Goal: Book appointment/travel/reservation

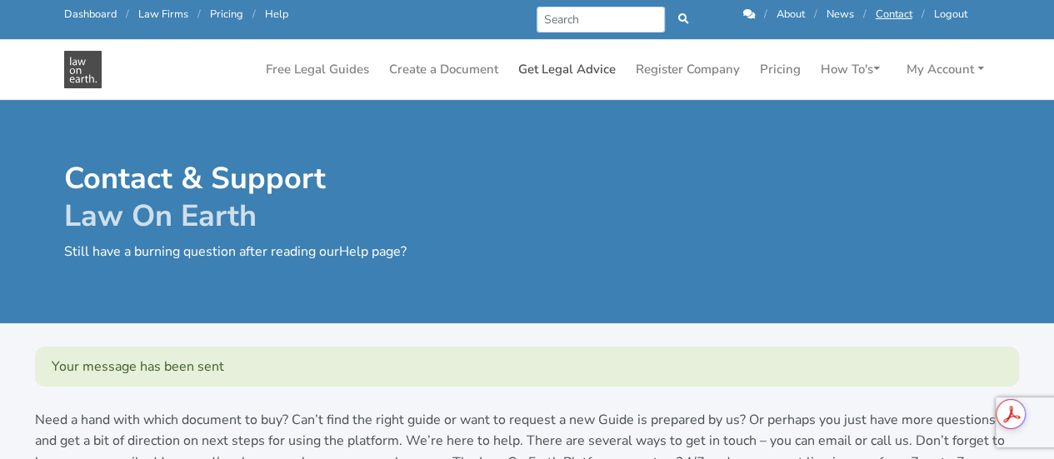
click at [548, 65] on link "Get Legal Advice" at bounding box center [566, 69] width 111 height 32
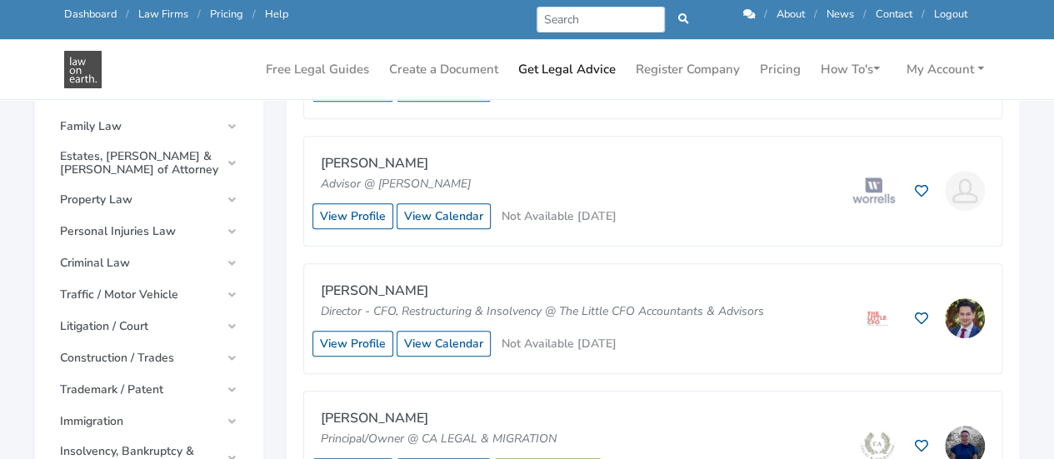
scroll to position [617, 0]
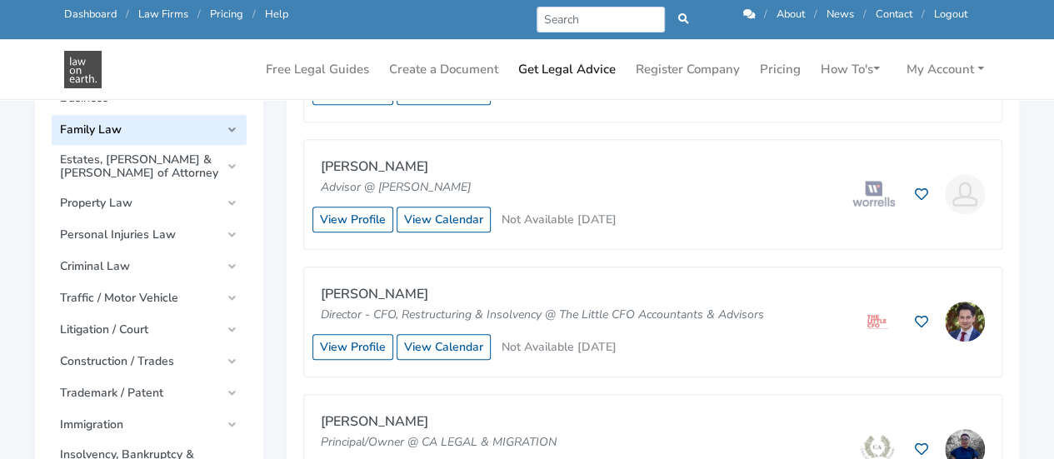
click at [136, 142] on link "Family Law" at bounding box center [149, 130] width 195 height 30
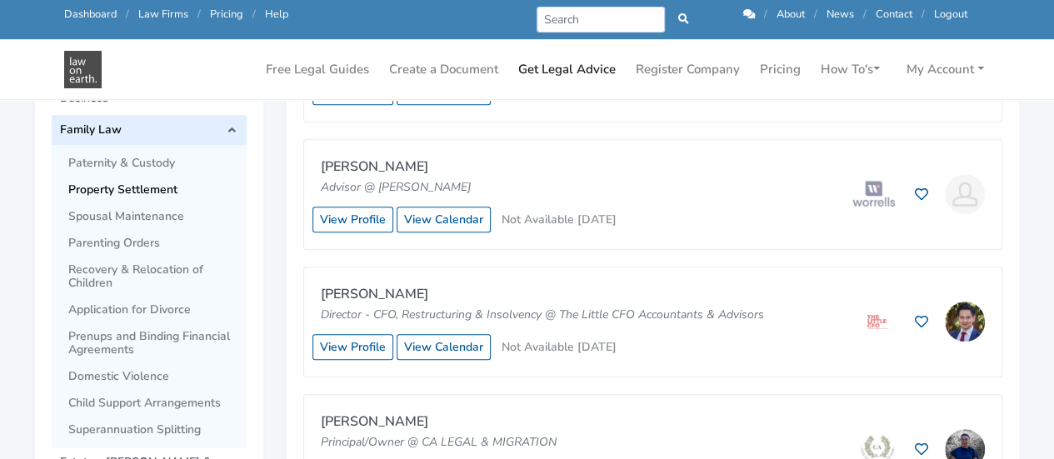
click at [133, 188] on span "Property Settlement" at bounding box center [153, 189] width 170 height 13
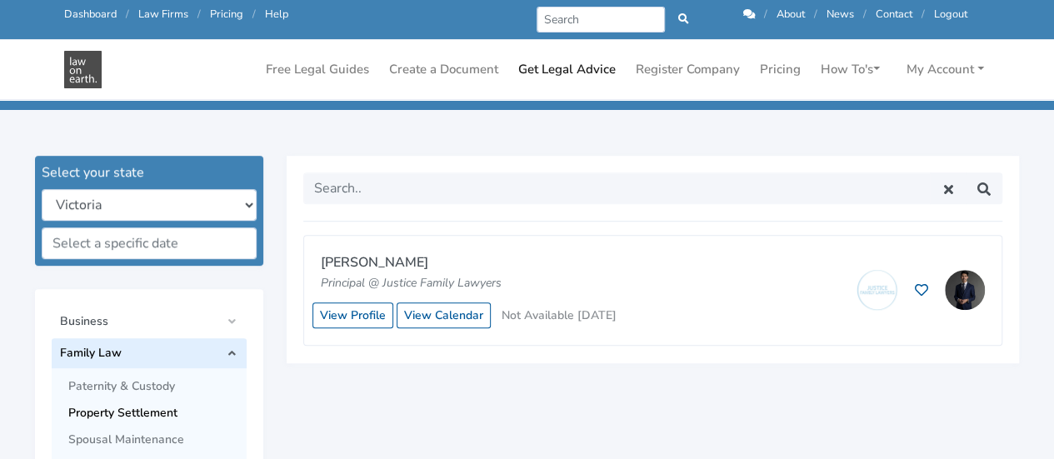
scroll to position [438, 0]
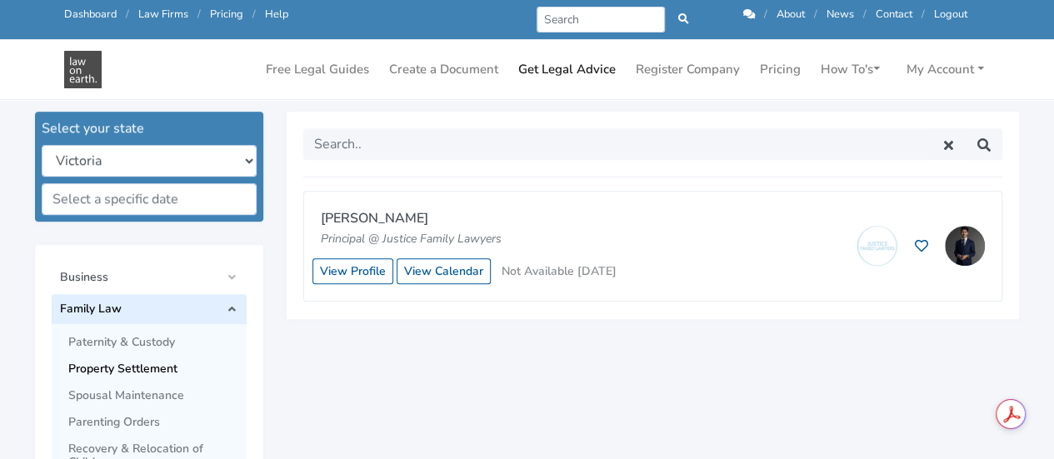
click at [242, 157] on select "New South Wales Queensland South Australia Tasmania Victoria Western Australia …" at bounding box center [149, 161] width 215 height 32
select select "qld"
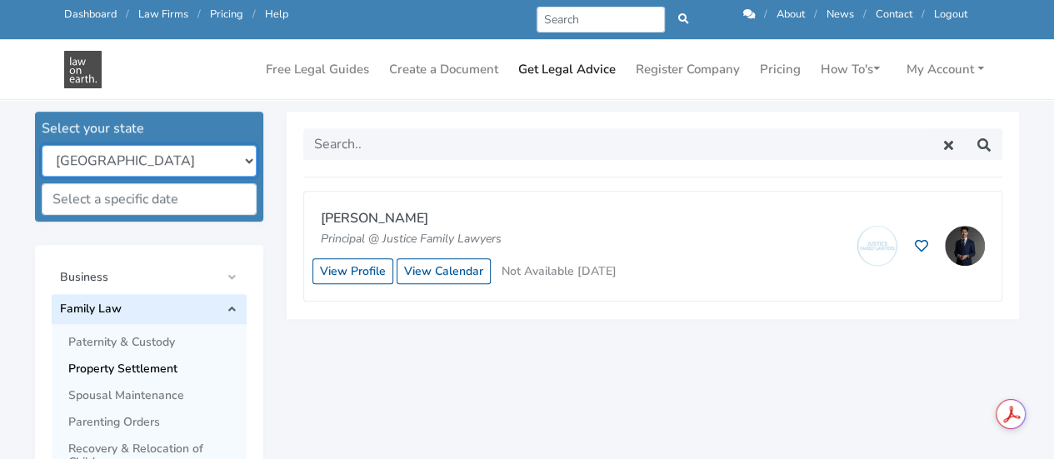
click at [42, 145] on select "New South Wales Queensland South Australia Tasmania Victoria Western Australia …" at bounding box center [149, 161] width 215 height 32
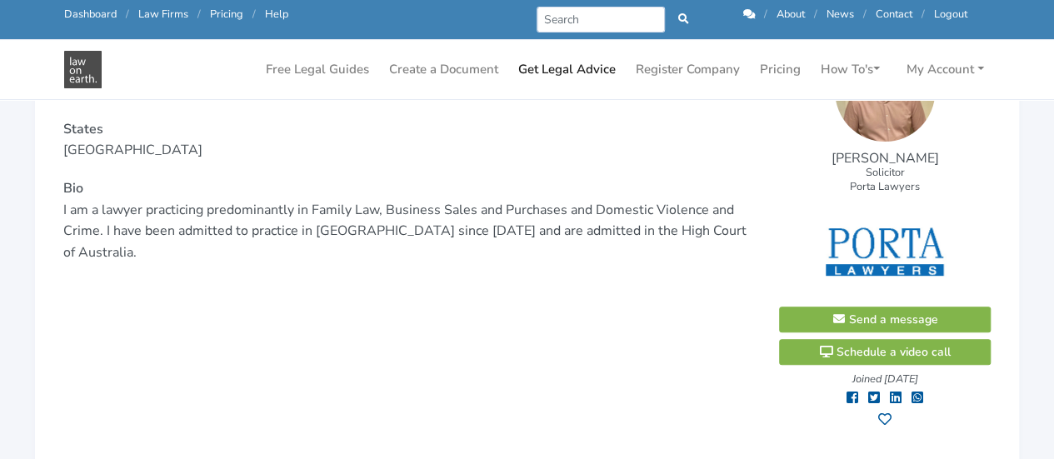
scroll to position [239, 0]
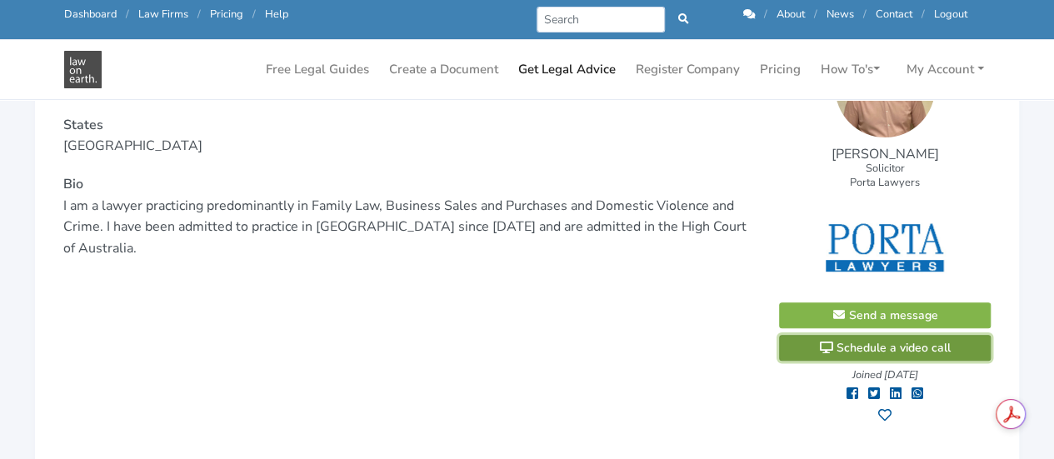
click at [923, 346] on span "Schedule a video call" at bounding box center [885, 348] width 132 height 16
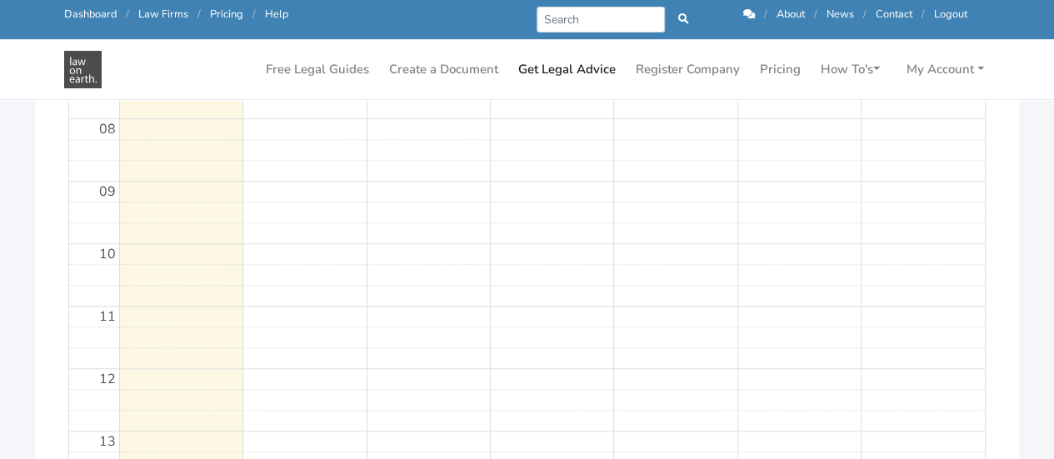
scroll to position [658, 0]
click at [209, 287] on td at bounding box center [551, 293] width 865 height 21
click at [331, 283] on td at bounding box center [551, 293] width 865 height 21
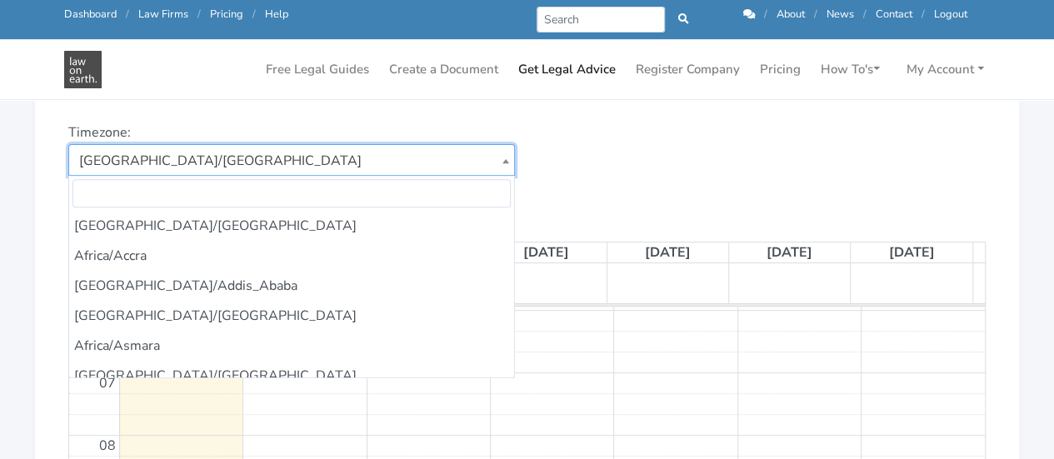
scroll to position [8965, 0]
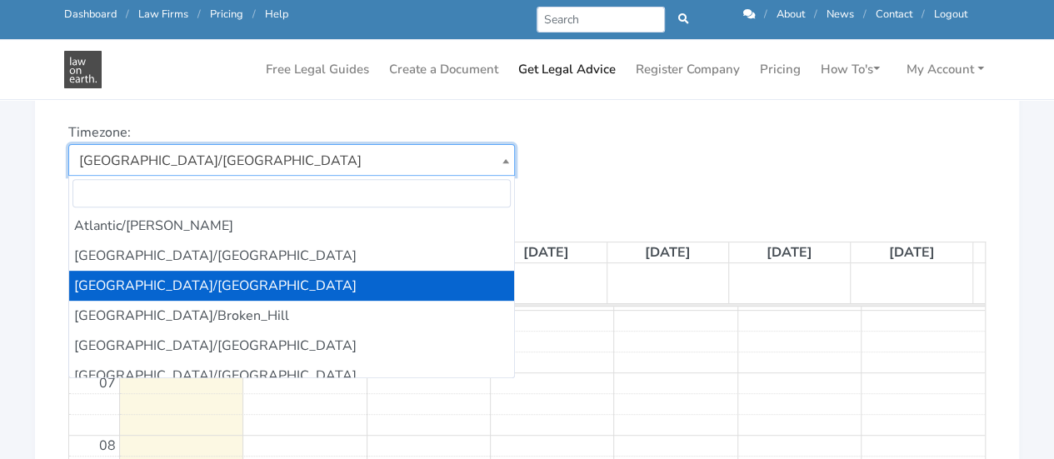
click at [503, 152] on span at bounding box center [505, 161] width 17 height 32
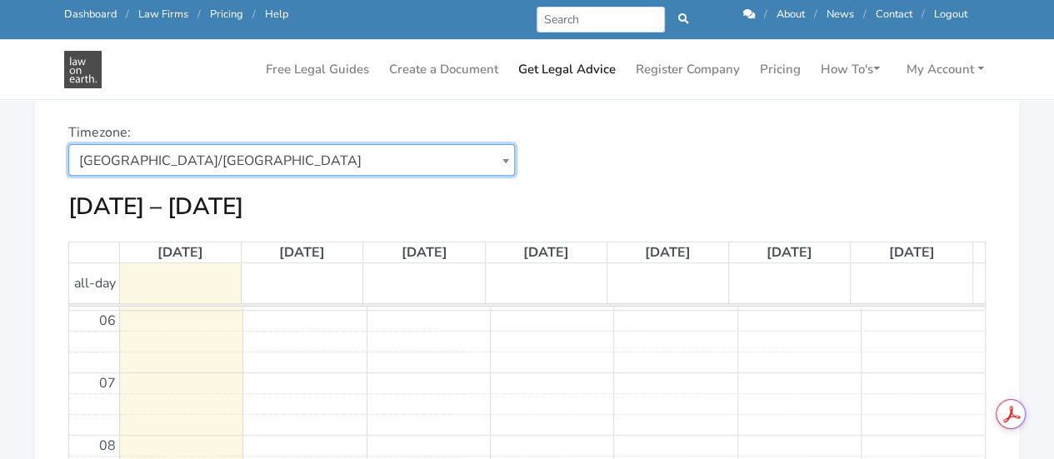
click at [601, 215] on div "[DATE] – [DATE]" at bounding box center [526, 206] width 917 height 29
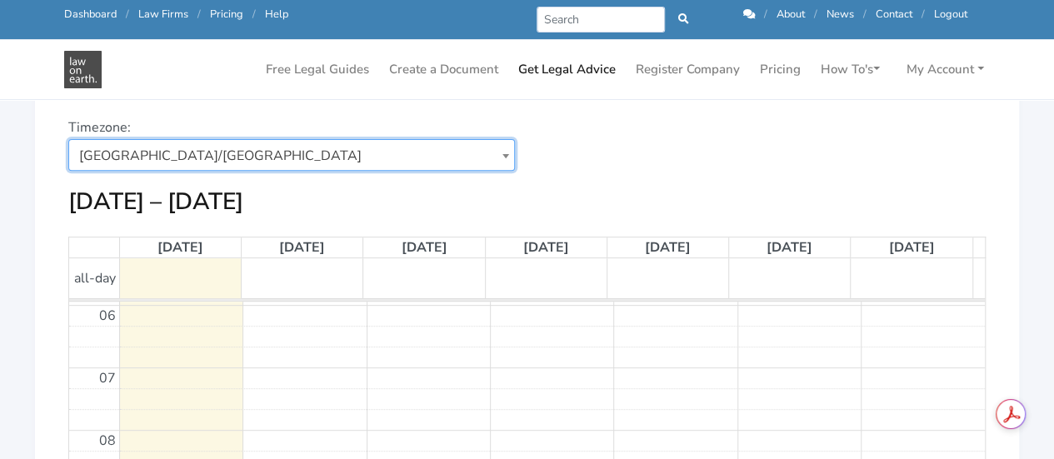
scroll to position [206, 0]
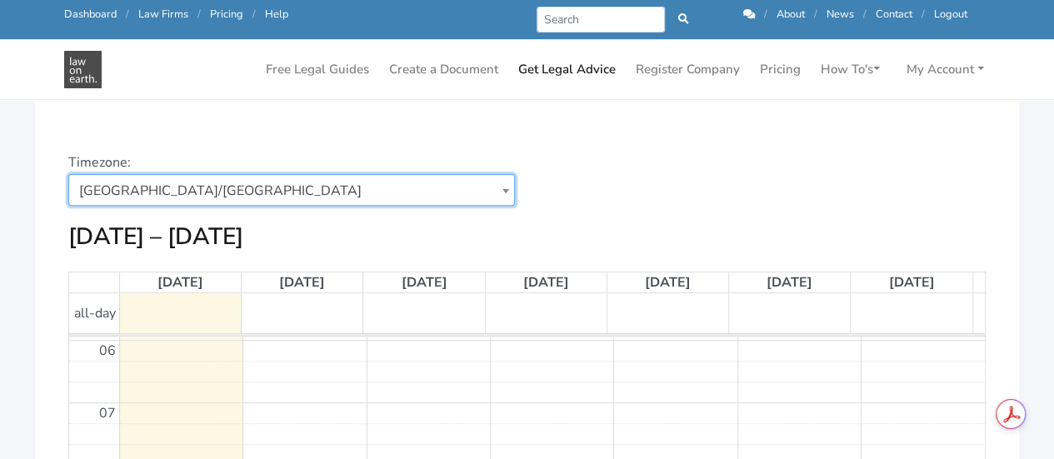
click at [272, 319] on td at bounding box center [303, 313] width 122 height 40
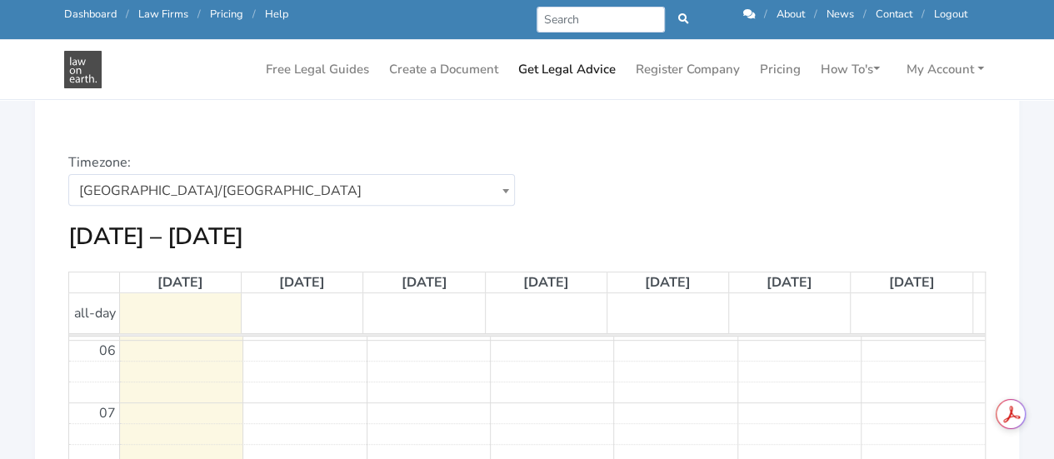
click at [324, 279] on span "[DATE]" at bounding box center [302, 282] width 46 height 18
click at [184, 344] on td at bounding box center [551, 350] width 865 height 21
click at [175, 324] on td at bounding box center [180, 313] width 122 height 40
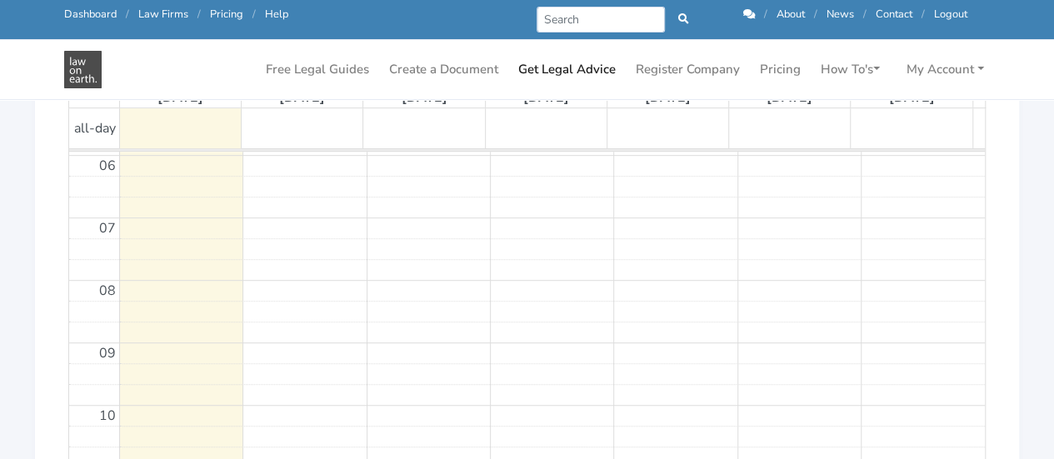
scroll to position [245, 0]
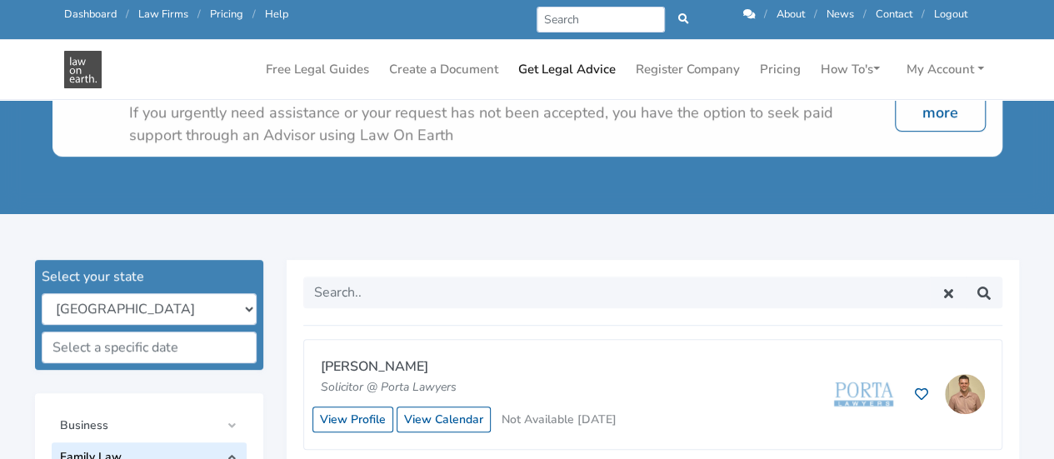
scroll to position [293, 0]
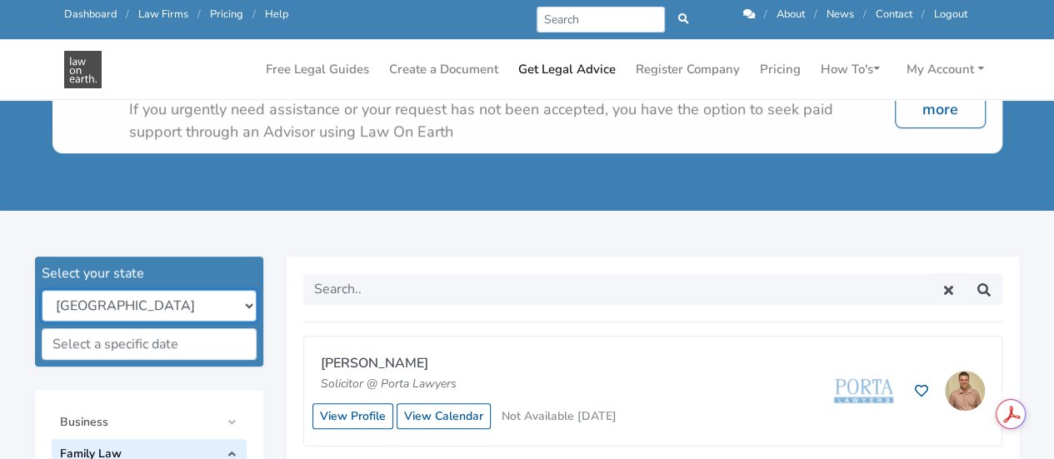
click at [242, 300] on select "New South Wales Queensland South Australia Tasmania Victoria Western Australia …" at bounding box center [149, 306] width 215 height 32
select select "all"
click at [42, 290] on select "New South Wales Queensland South Australia Tasmania Victoria Western Australia …" at bounding box center [149, 306] width 215 height 32
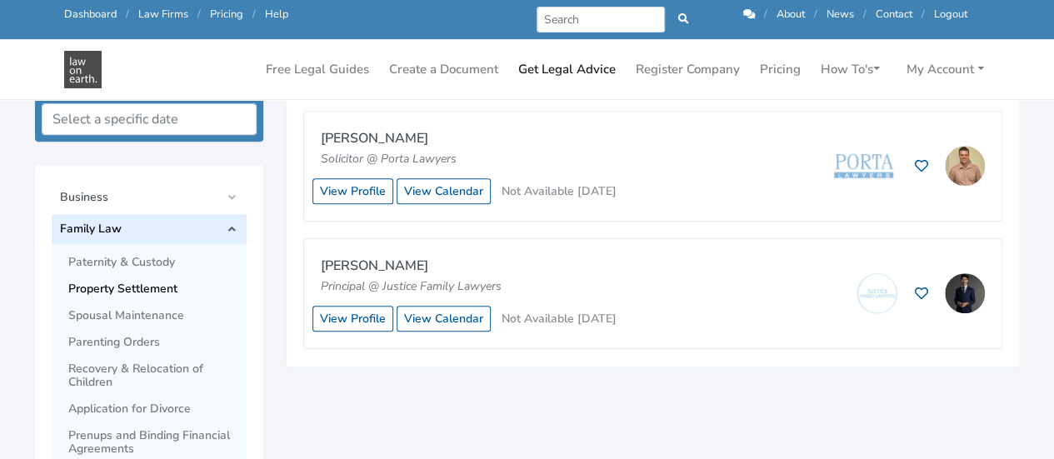
scroll to position [527, 0]
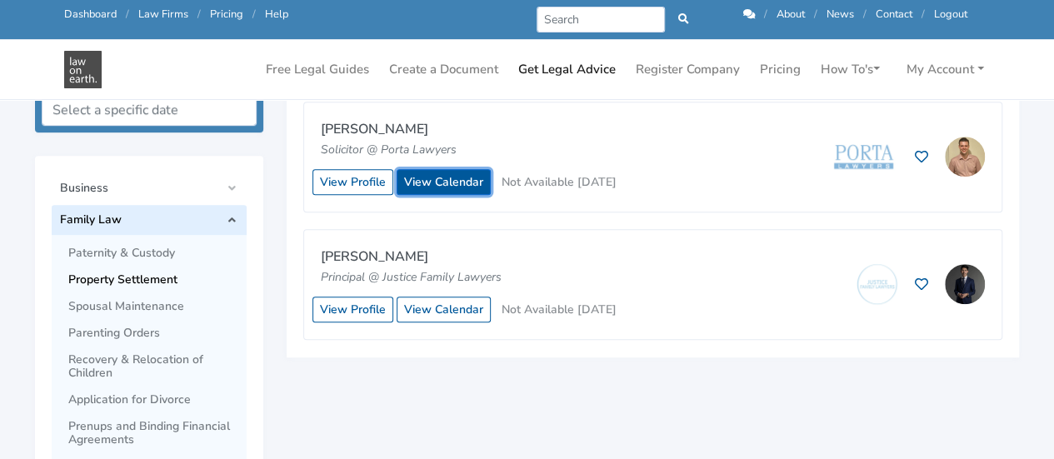
click at [426, 192] on link "View Calendar" at bounding box center [443, 182] width 94 height 26
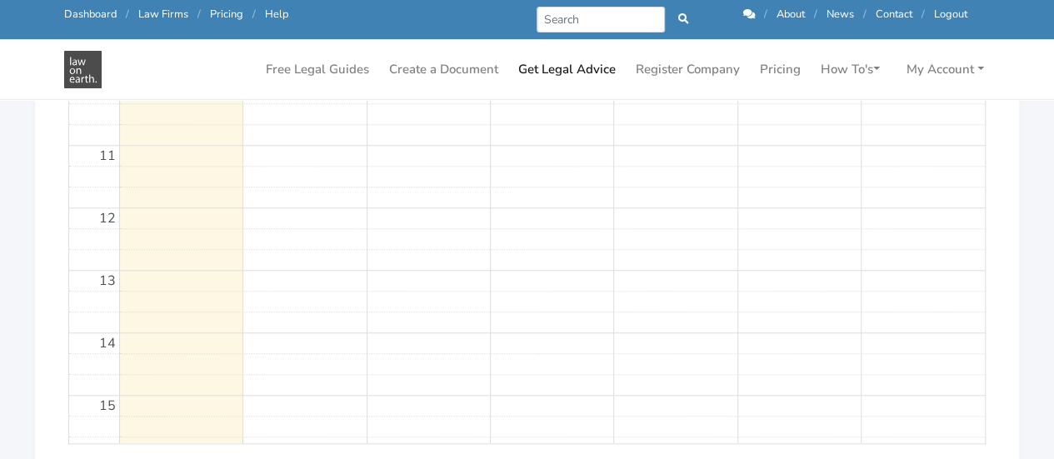
scroll to position [720, 0]
click at [585, 349] on td at bounding box center [551, 356] width 865 height 21
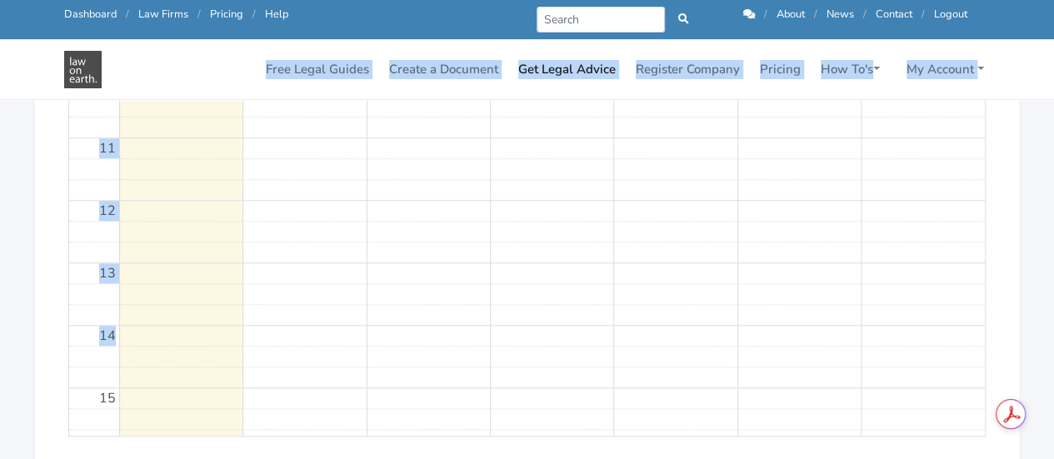
drag, startPoint x: 585, startPoint y: 349, endPoint x: 368, endPoint y: 86, distance: 340.8
click at [368, 86] on div "Free Legal Guides Create a Document Get Legal Advice Register Company Pricing H…" at bounding box center [526, 69] width 949 height 59
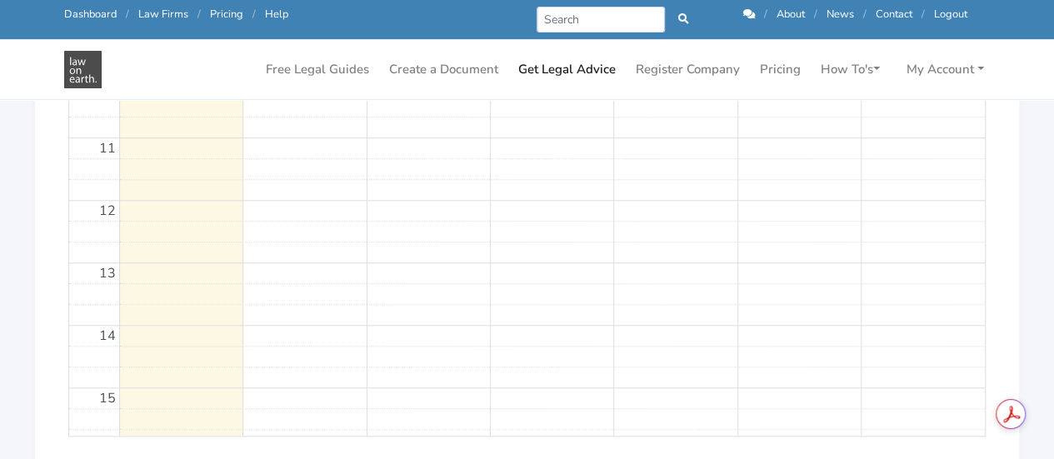
click at [340, 207] on td at bounding box center [551, 210] width 865 height 21
drag, startPoint x: 340, startPoint y: 207, endPoint x: 946, endPoint y: 214, distance: 606.3
click at [946, 214] on tbody "00 01 02 03 04 05 06 07 08 09 10 11 12 13 14 15 16 17 18 19 20 21 22 23" at bounding box center [526, 200] width 915 height 1498
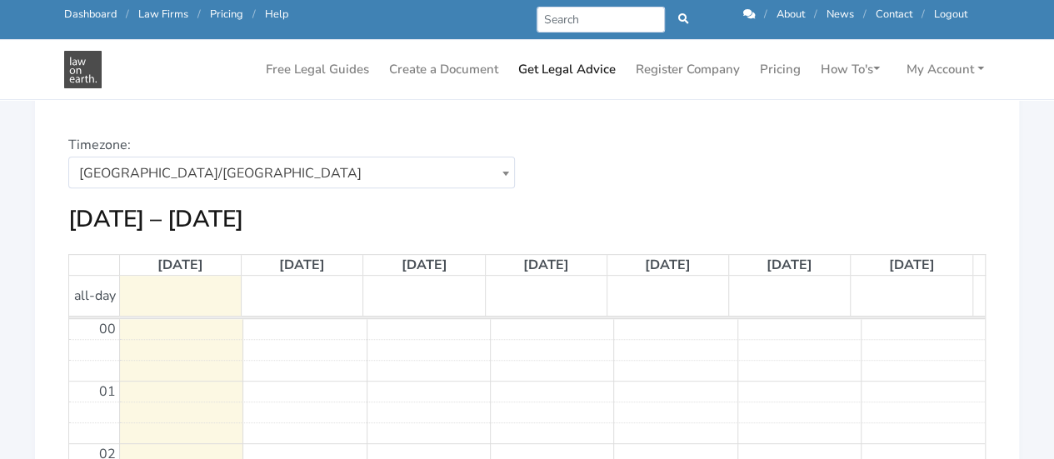
scroll to position [213, 0]
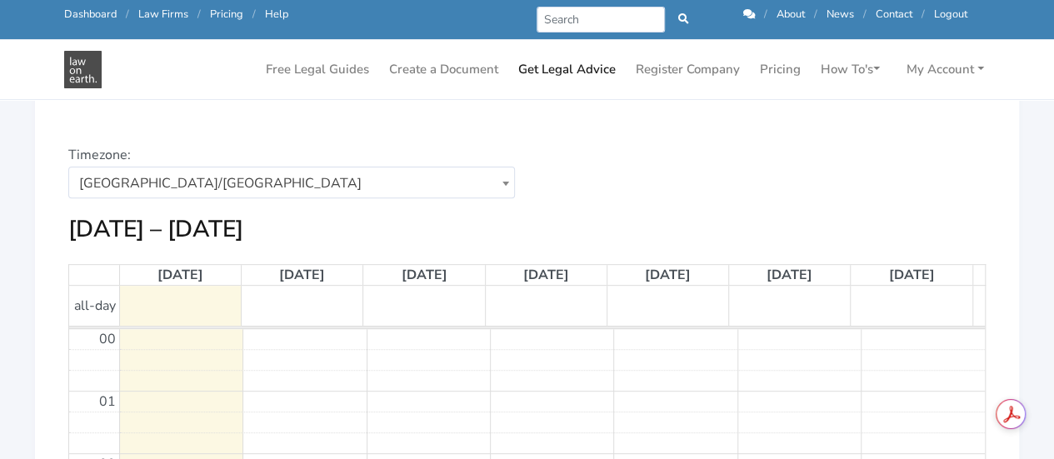
click at [369, 231] on div "[DATE] – [DATE]" at bounding box center [526, 229] width 917 height 29
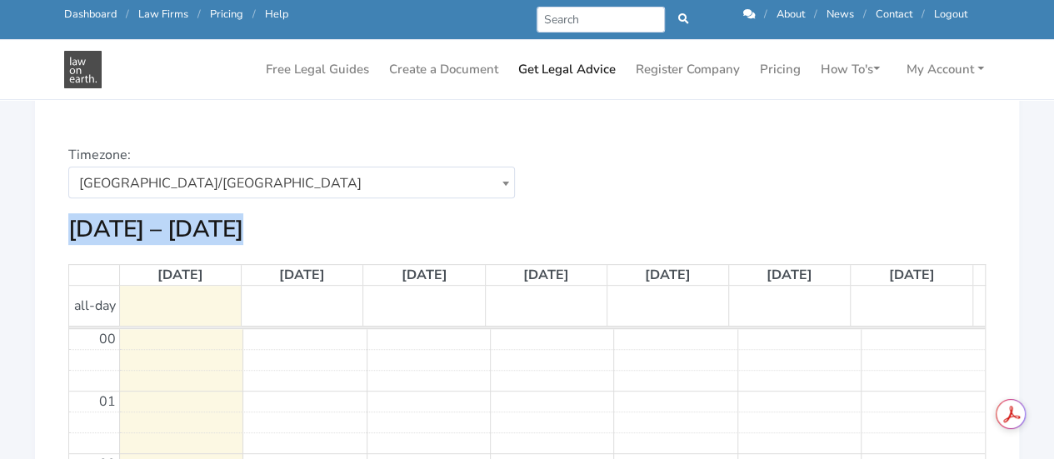
click at [369, 231] on div "[DATE] – [DATE]" at bounding box center [526, 229] width 917 height 29
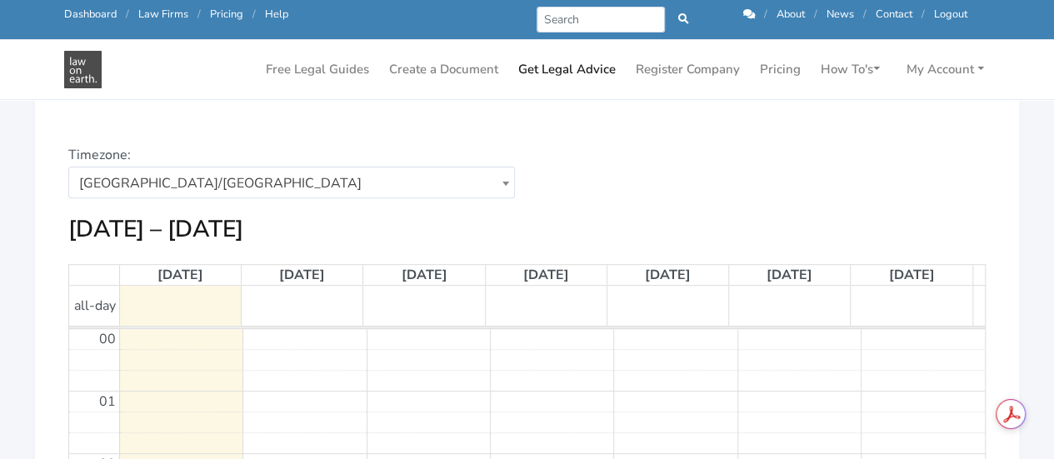
click at [290, 320] on td at bounding box center [303, 306] width 122 height 40
click at [156, 231] on h2 "[DATE] – [DATE]" at bounding box center [155, 229] width 175 height 29
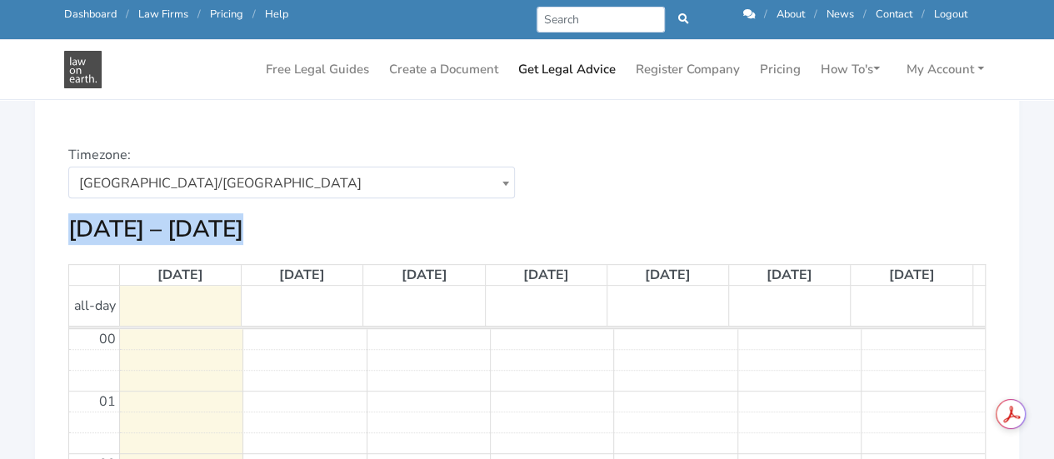
click at [156, 231] on h2 "[DATE] – [DATE]" at bounding box center [155, 229] width 175 height 29
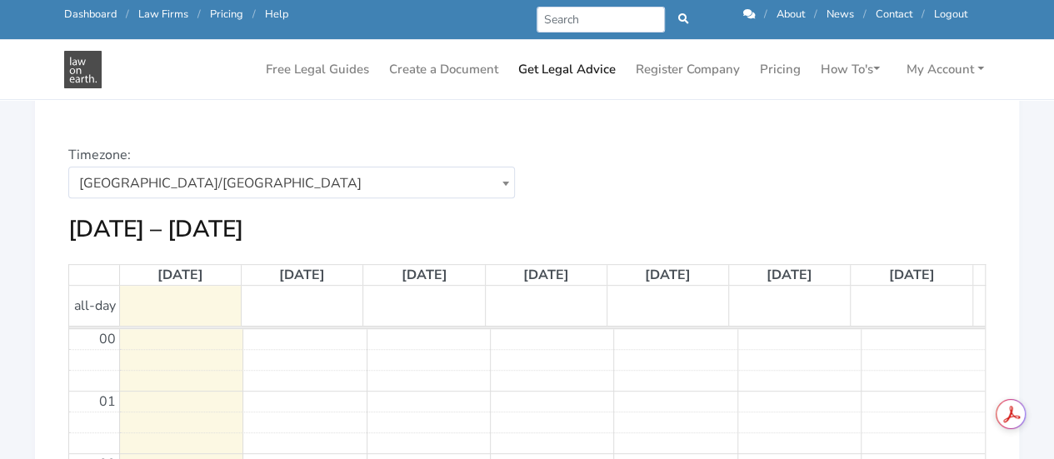
click at [91, 291] on div at bounding box center [520, 292] width 903 height 13
drag, startPoint x: 91, startPoint y: 291, endPoint x: 753, endPoint y: 351, distance: 664.8
click at [753, 351] on td at bounding box center [551, 359] width 865 height 21
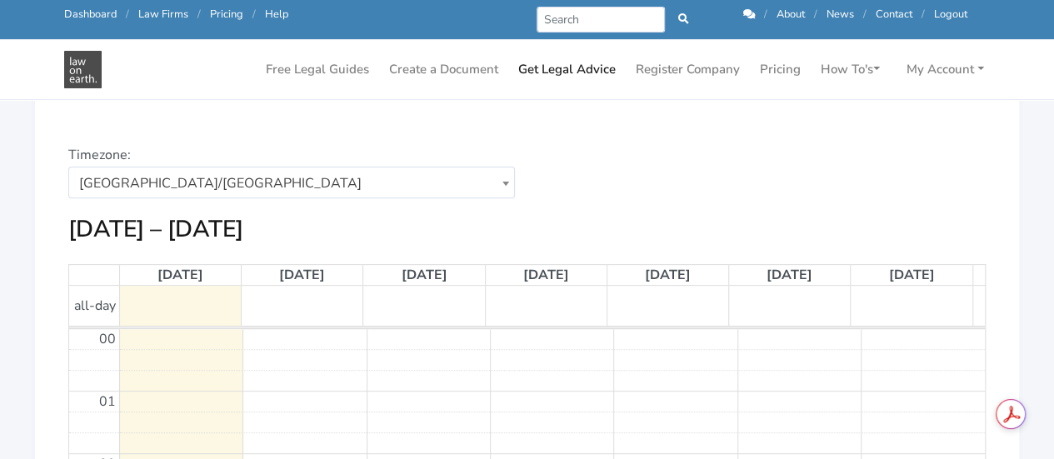
click at [753, 351] on td at bounding box center [551, 359] width 865 height 21
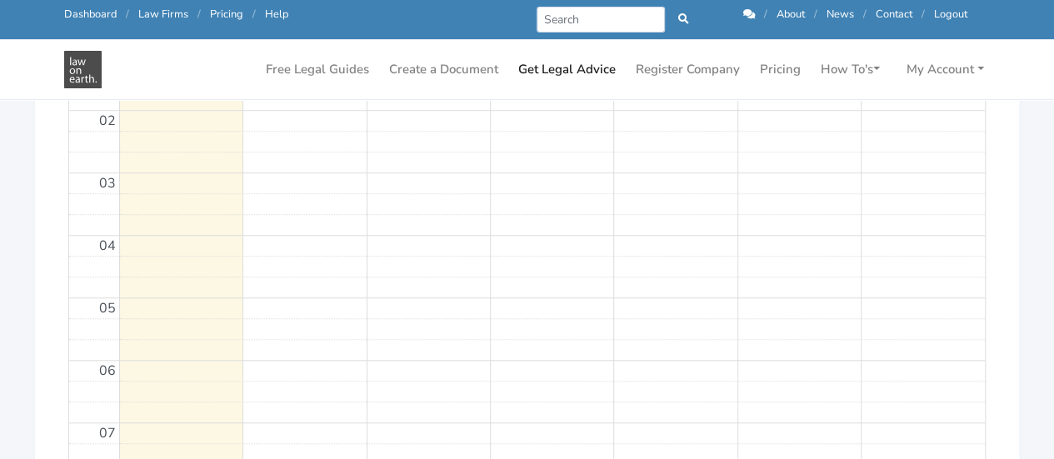
scroll to position [536, 0]
click at [159, 317] on td at bounding box center [551, 327] width 865 height 21
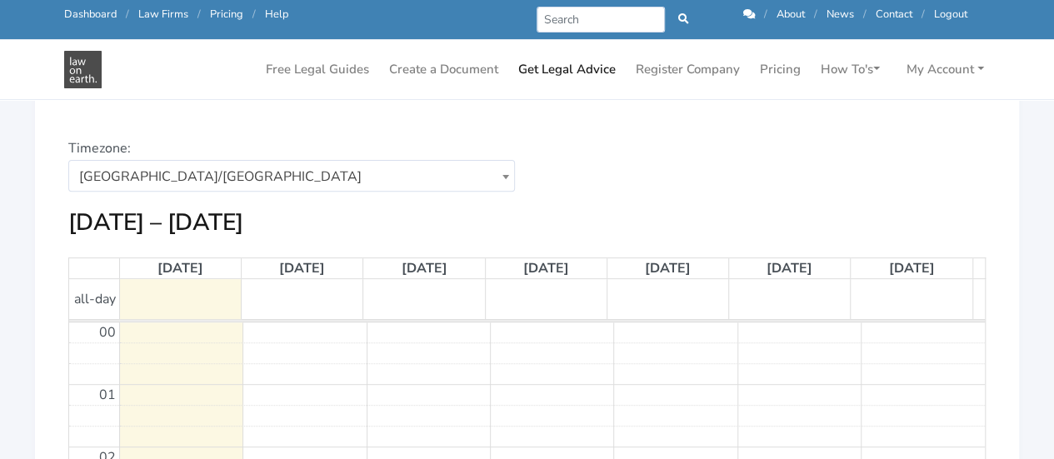
scroll to position [215, 0]
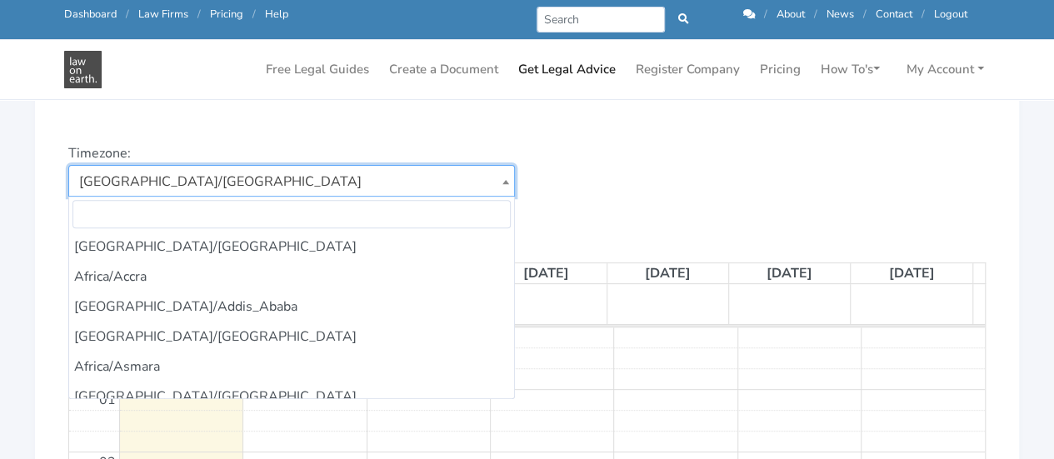
click at [506, 182] on span at bounding box center [505, 182] width 17 height 32
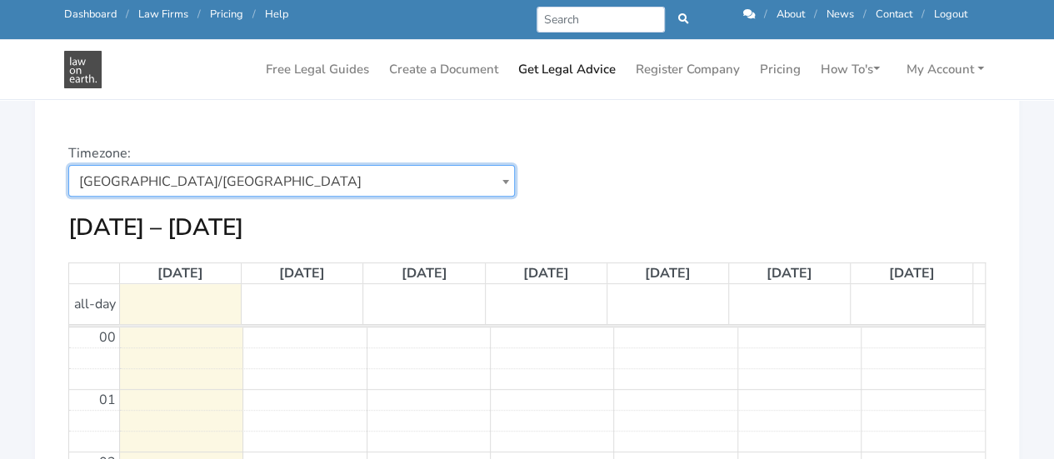
click at [630, 194] on div "Choose a date: [DATE]" at bounding box center [762, 178] width 471 height 70
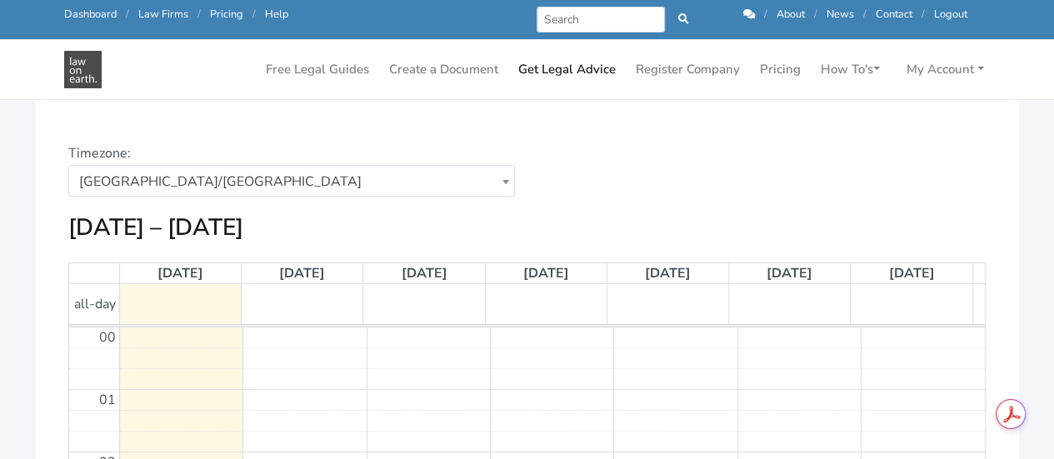
click at [885, 294] on div at bounding box center [520, 290] width 903 height 13
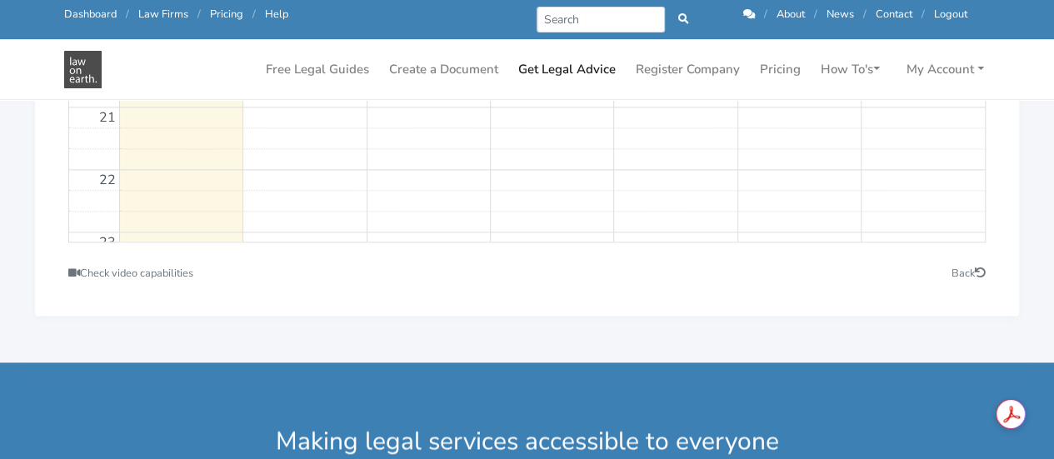
scroll to position [864, 0]
click at [959, 274] on link "Back" at bounding box center [968, 273] width 34 height 15
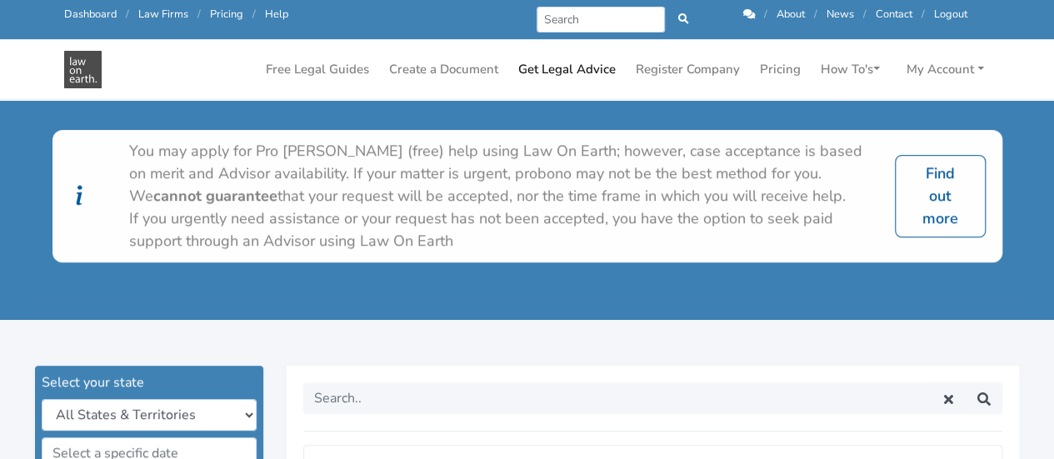
scroll to position [178, 0]
